Goal: Task Accomplishment & Management: Manage account settings

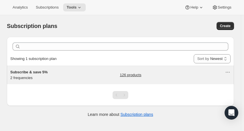
click at [141, 74] on link "126 products" at bounding box center [130, 75] width 21 height 6
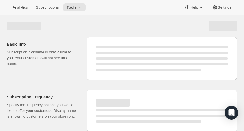
select select "WEEK"
select select "MONTH"
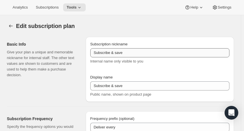
type input "Subscribe & save 5%"
type input "Subscribe and save 5% now and 15% on repeat deliveries"
type input "1"
select select "MONTH"
type input "1 month"
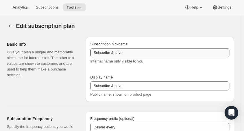
type input "2"
type input "2 months"
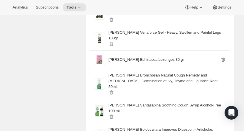
scroll to position [544, 0]
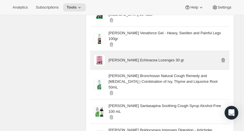
click at [226, 58] on icon "button" at bounding box center [224, 60] width 4 height 4
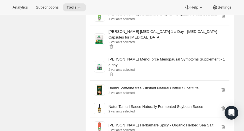
scroll to position [2619, 0]
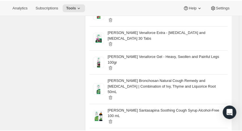
scroll to position [363, 0]
